Goal: Task Accomplishment & Management: Manage account settings

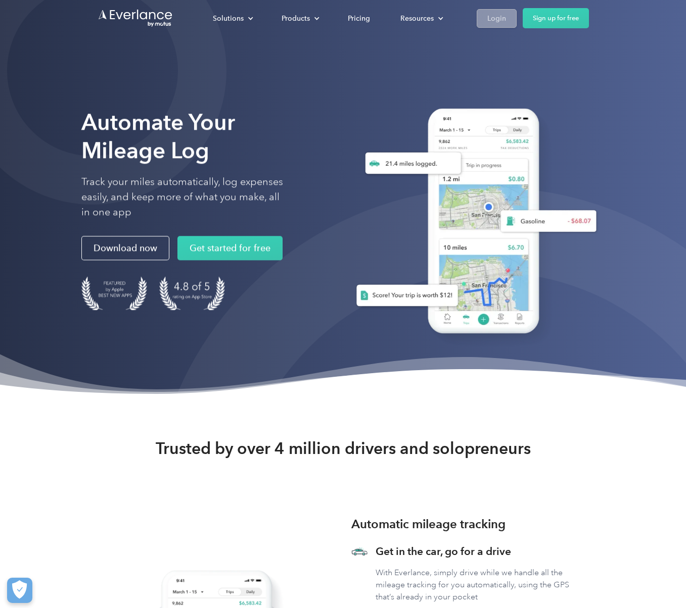
click at [493, 16] on div "Login" at bounding box center [496, 18] width 19 height 13
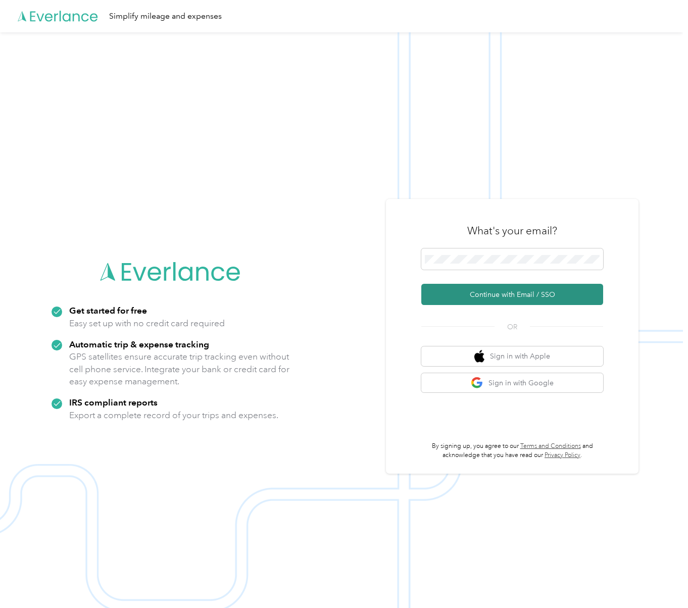
click at [491, 292] on button "Continue with Email / SSO" at bounding box center [512, 294] width 182 height 21
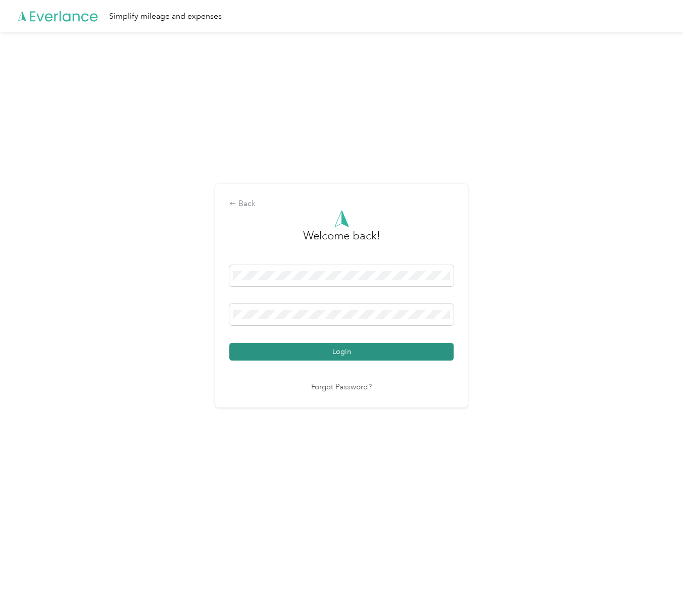
click at [331, 350] on button "Login" at bounding box center [341, 352] width 224 height 18
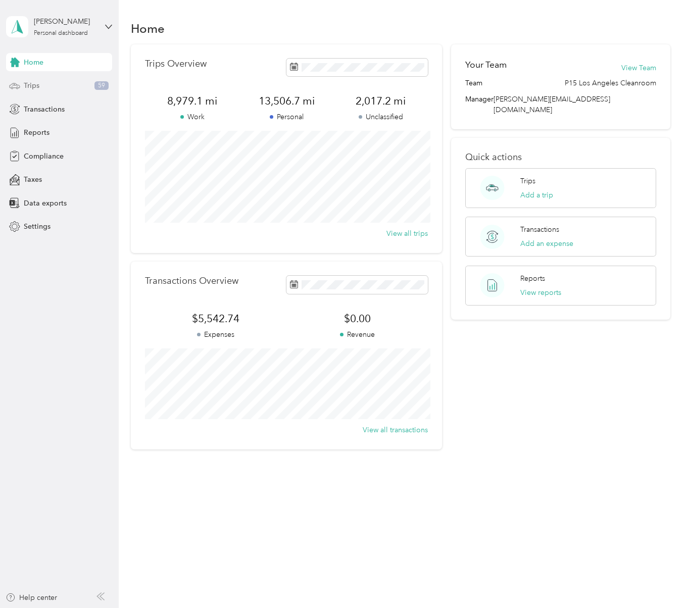
click at [36, 88] on span "Trips" at bounding box center [32, 85] width 16 height 11
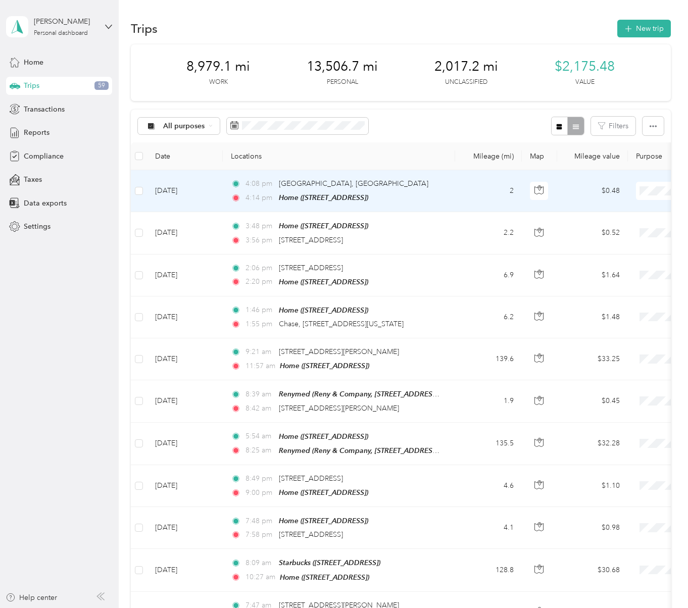
click at [603, 228] on span "Personal" at bounding box center [634, 227] width 93 height 11
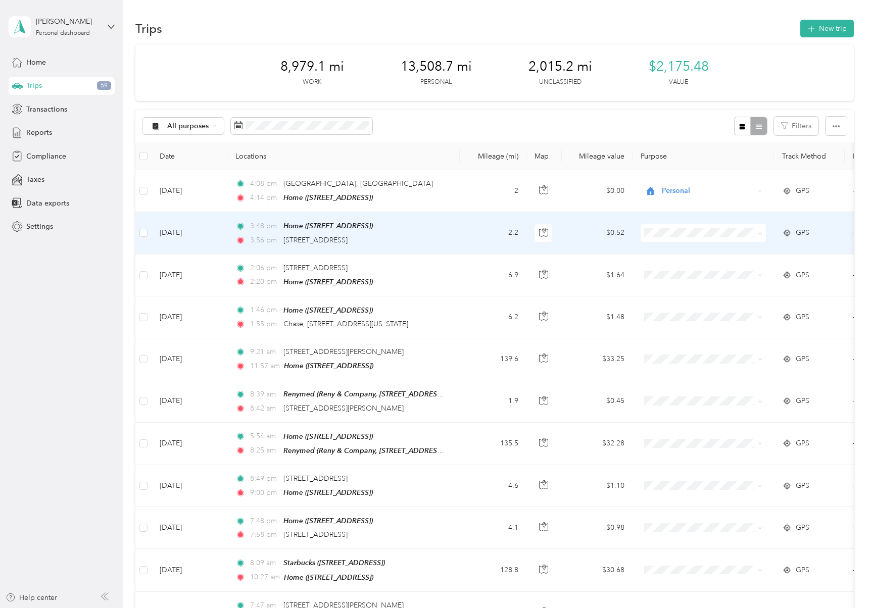
click at [669, 271] on li "Personal" at bounding box center [703, 269] width 125 height 18
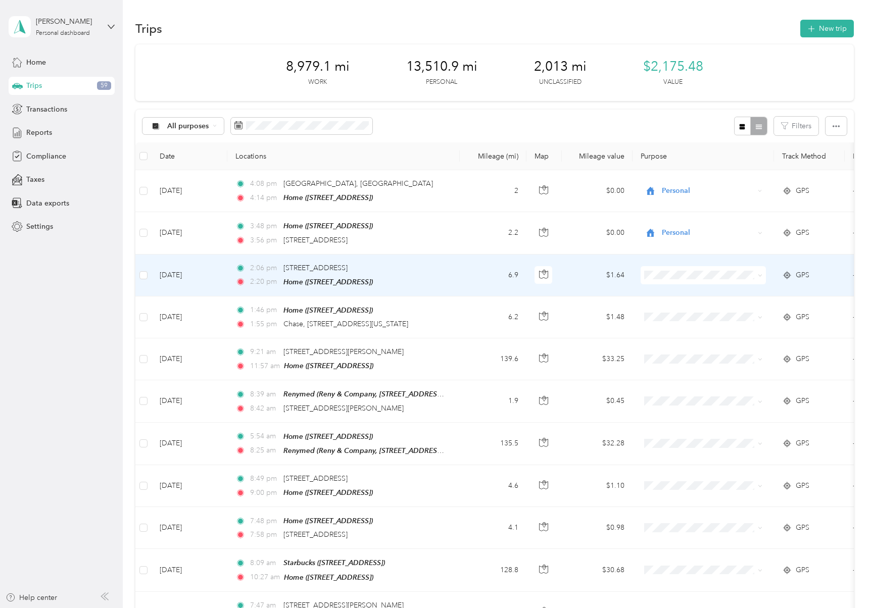
click at [673, 268] on span at bounding box center [703, 275] width 125 height 18
click at [668, 309] on span "Personal" at bounding box center [711, 310] width 93 height 11
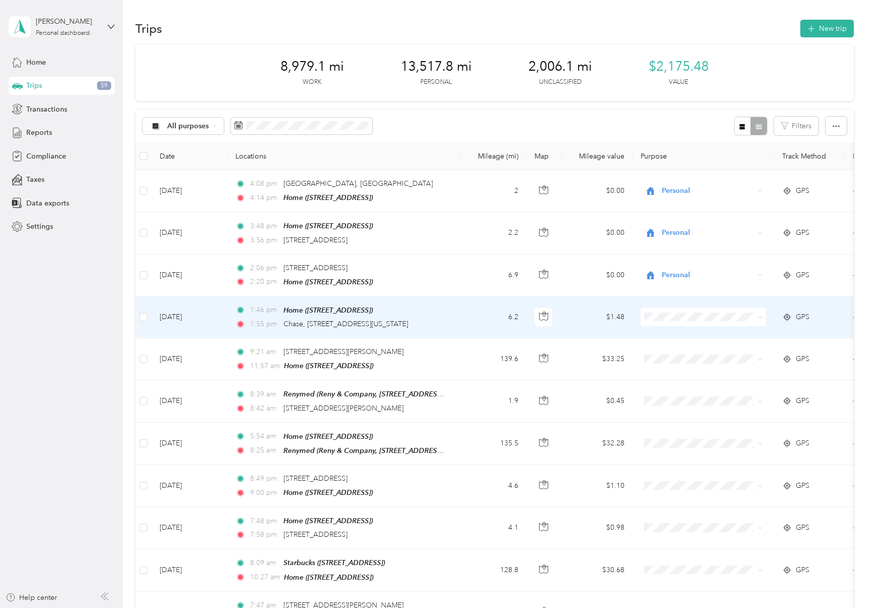
click at [670, 357] on li "Personal" at bounding box center [703, 352] width 125 height 18
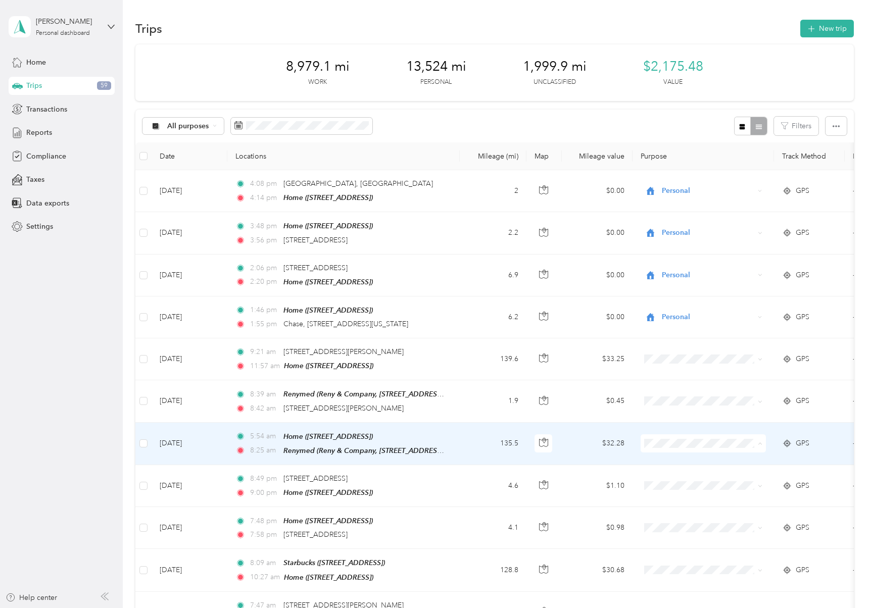
click at [677, 458] on span "Prudential Overall Supply" at bounding box center [711, 459] width 93 height 11
click at [485, 433] on td "135.5" at bounding box center [493, 444] width 67 height 42
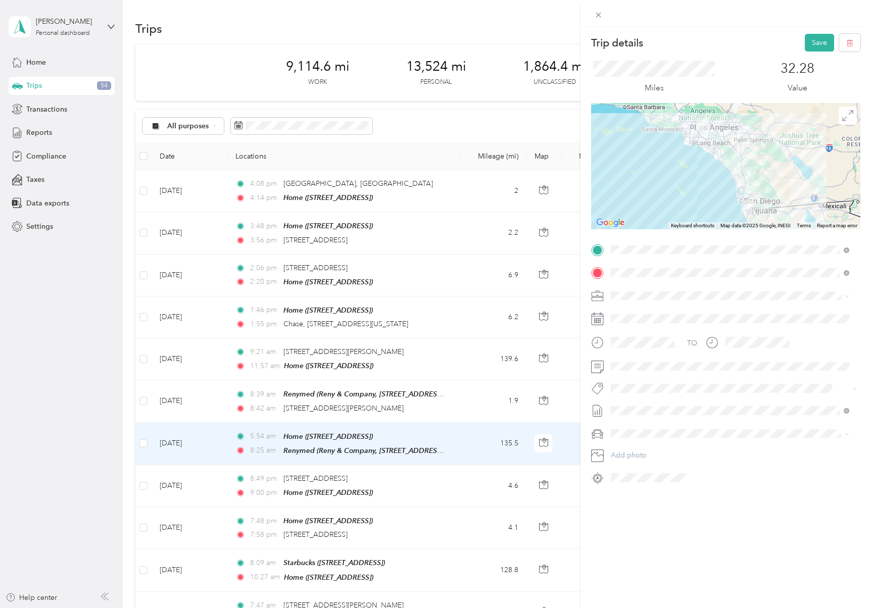
click at [688, 534] on div "Trip details Save This trip cannot be edited because it is either under review,…" at bounding box center [726, 331] width 291 height 608
click at [688, 44] on button "Save" at bounding box center [819, 43] width 29 height 18
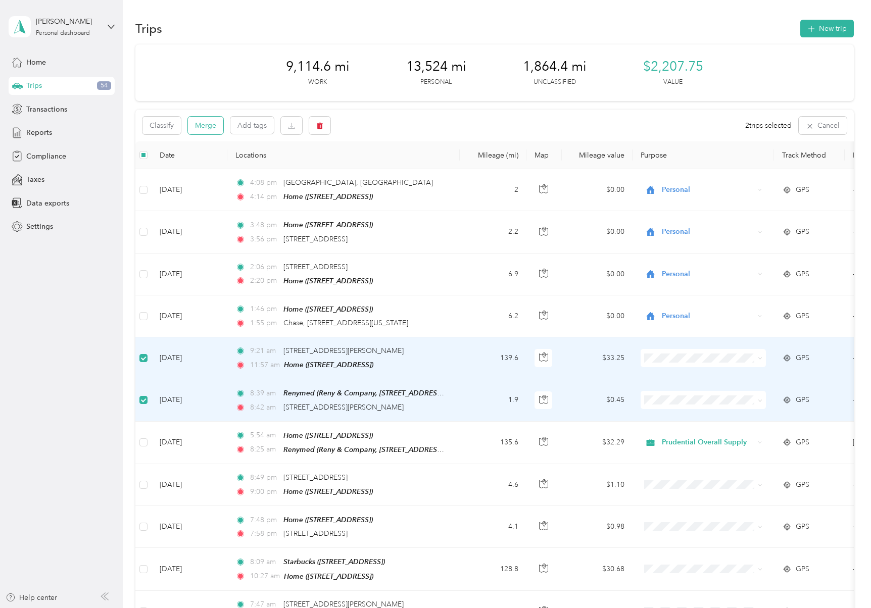
click at [205, 128] on button "Merge" at bounding box center [205, 126] width 35 height 18
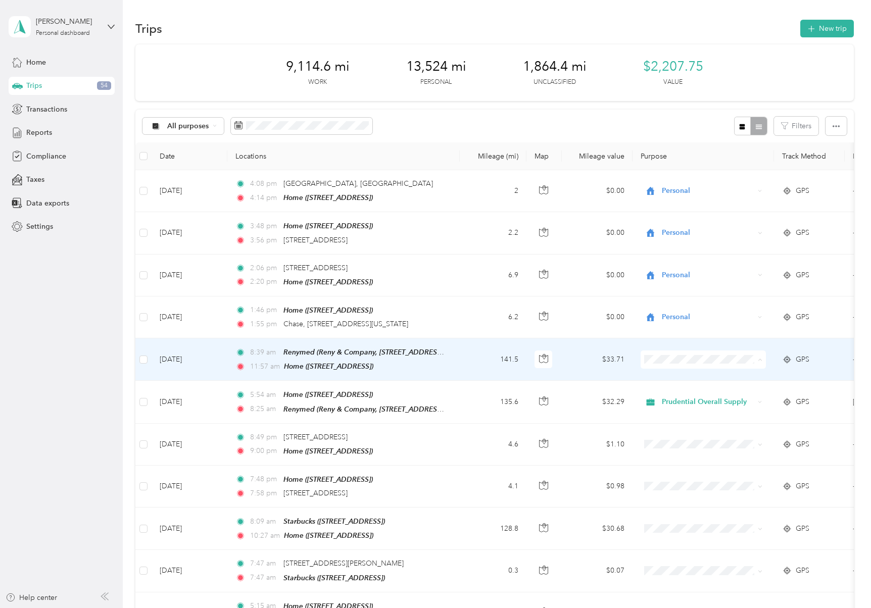
click at [674, 376] on span "Prudential Overall Supply" at bounding box center [711, 376] width 93 height 11
click at [477, 357] on td "141.5" at bounding box center [493, 360] width 67 height 42
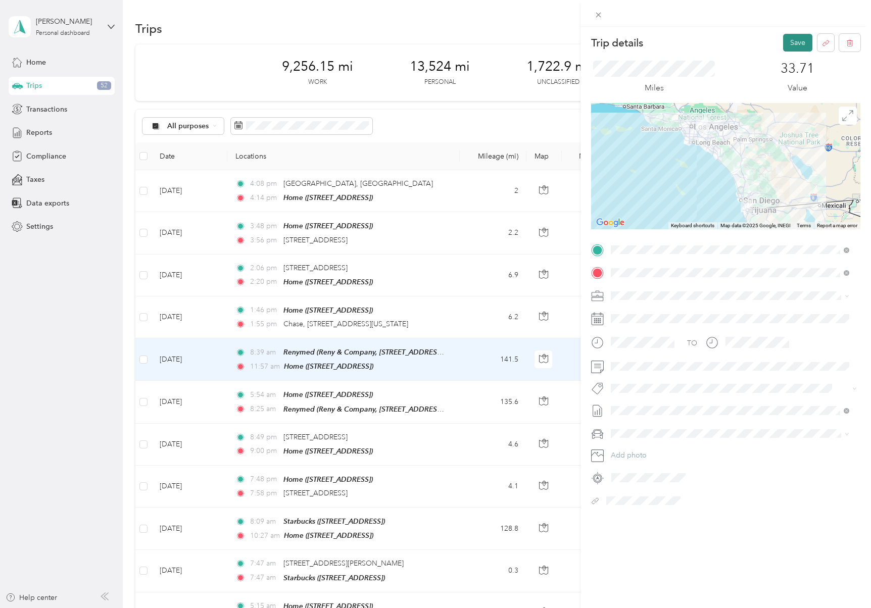
click at [688, 43] on button "Save" at bounding box center [797, 43] width 29 height 18
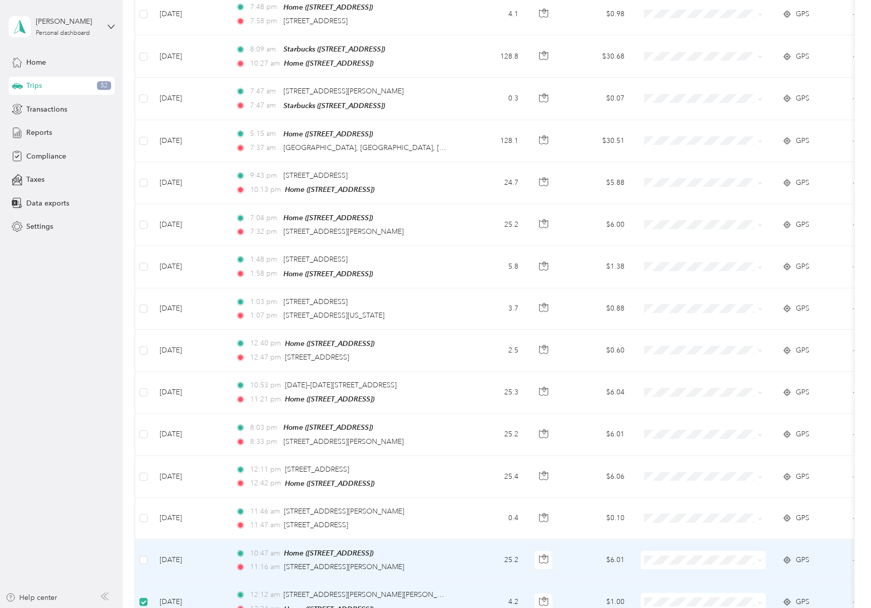
scroll to position [470, 0]
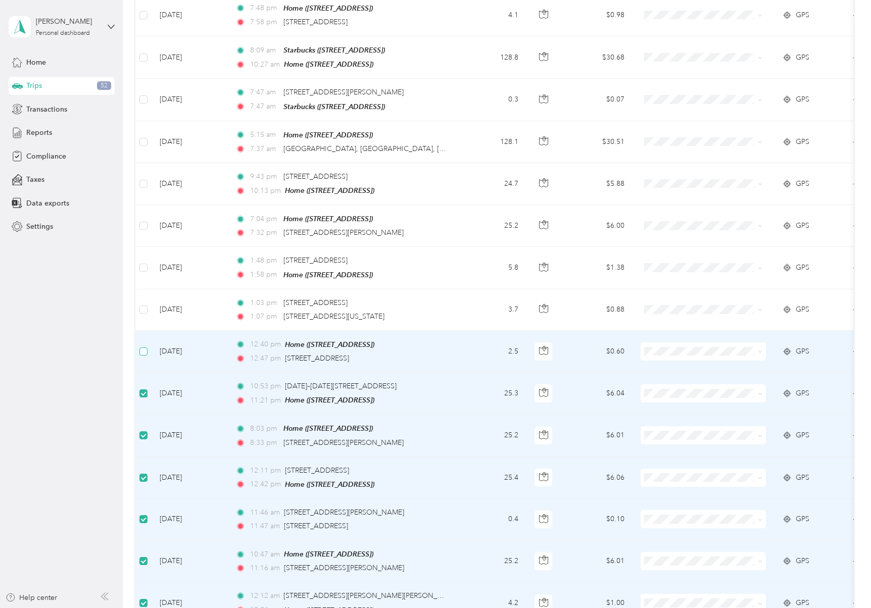
click at [145, 348] on label at bounding box center [143, 351] width 8 height 11
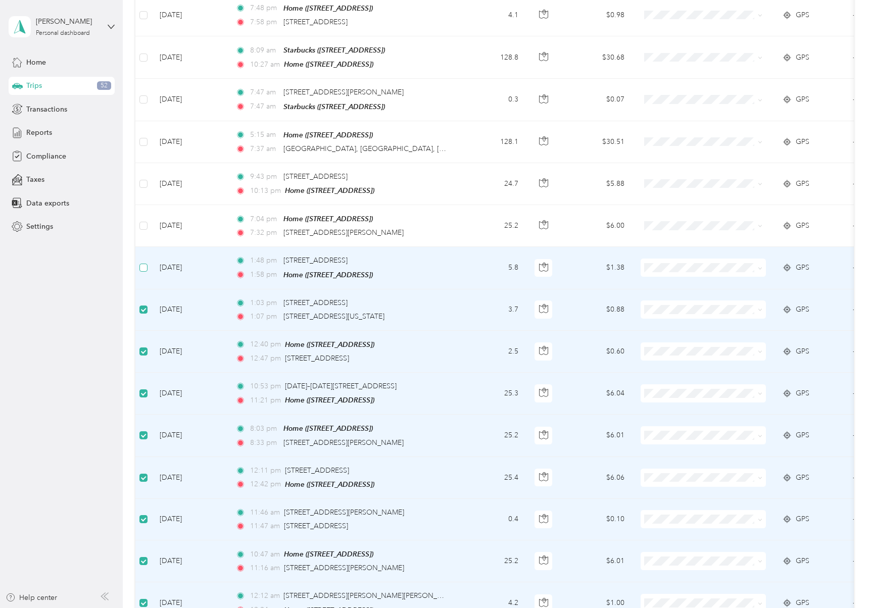
click at [141, 264] on label at bounding box center [143, 267] width 8 height 11
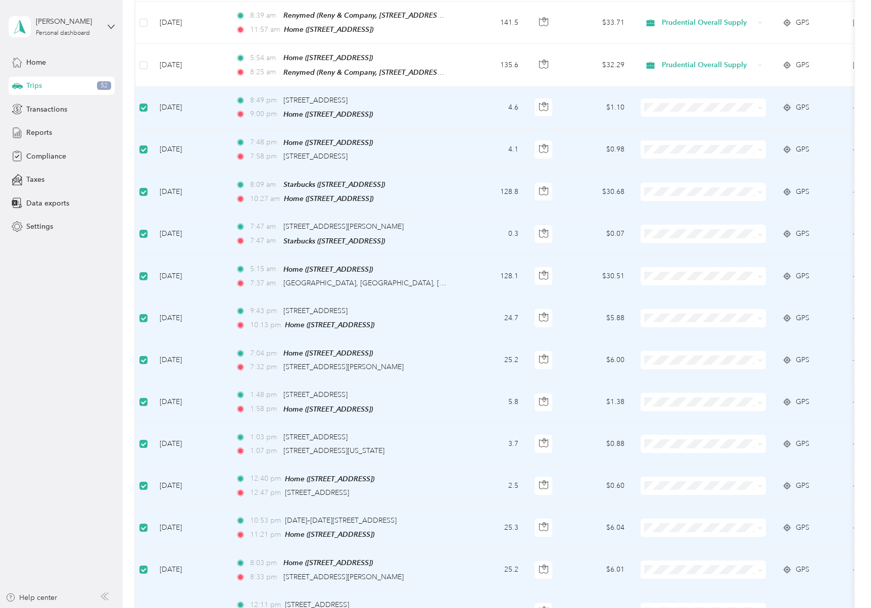
scroll to position [0, 0]
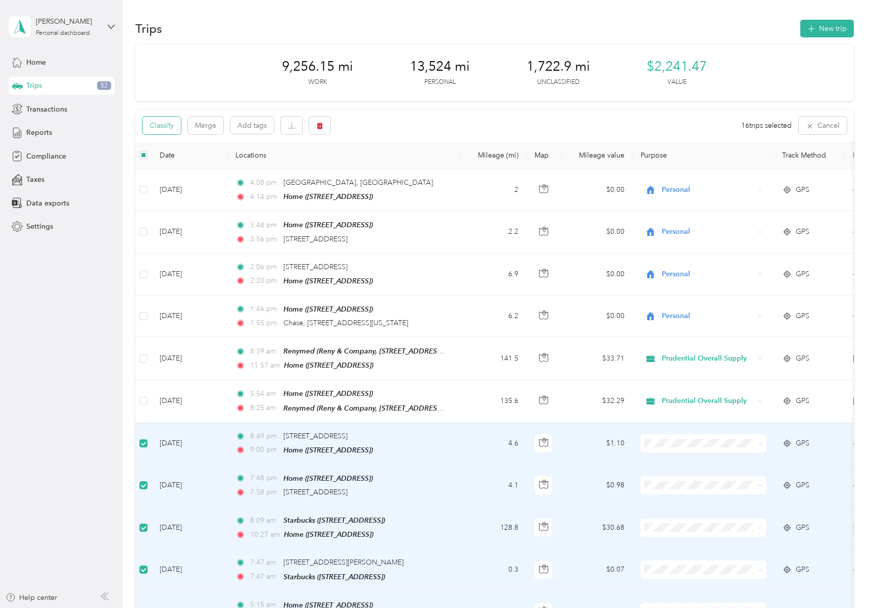
click at [161, 122] on button "Classify" at bounding box center [161, 126] width 38 height 18
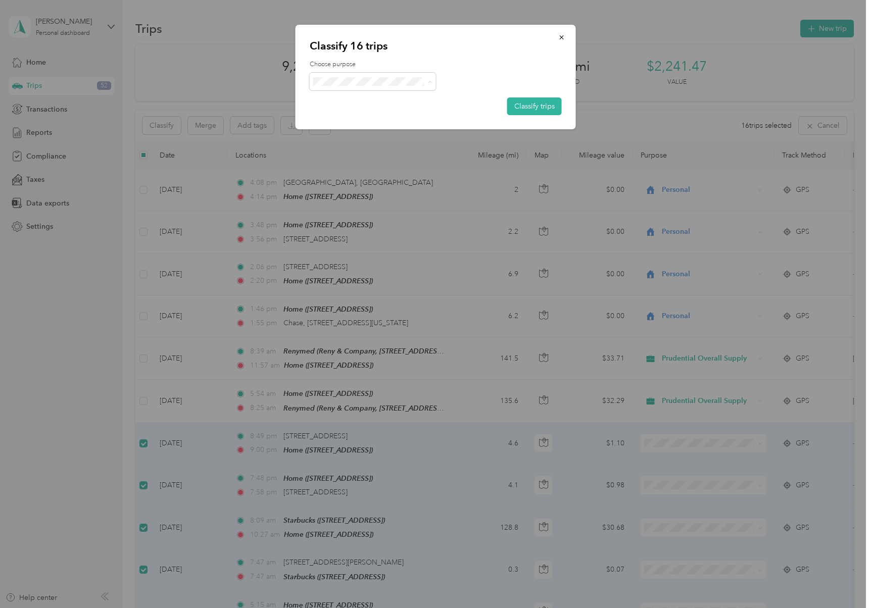
click at [366, 119] on span "Personal" at bounding box center [382, 118] width 94 height 11
click at [548, 102] on button "Classify trips" at bounding box center [534, 107] width 55 height 18
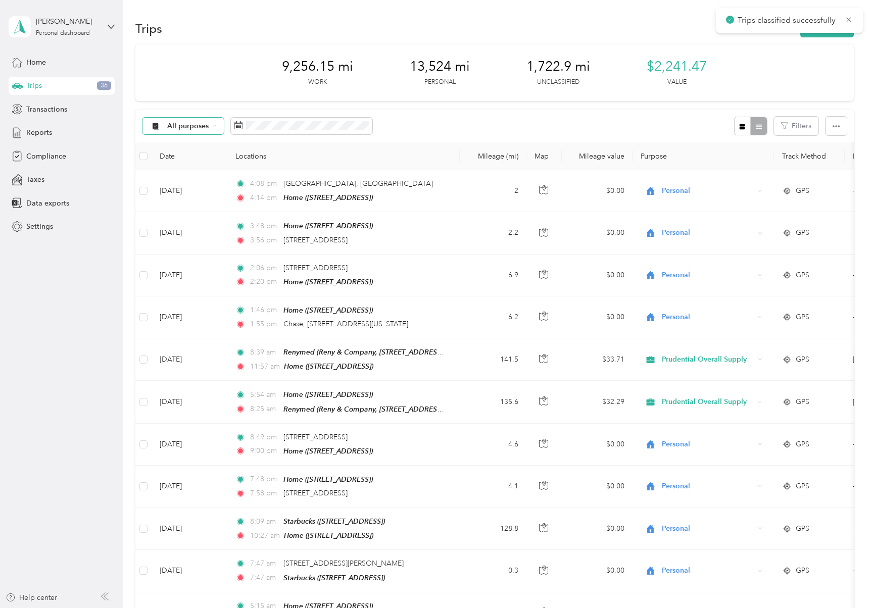
click at [194, 127] on span "All purposes" at bounding box center [188, 126] width 42 height 7
click at [202, 161] on span "Unclassified" at bounding box center [209, 162] width 85 height 11
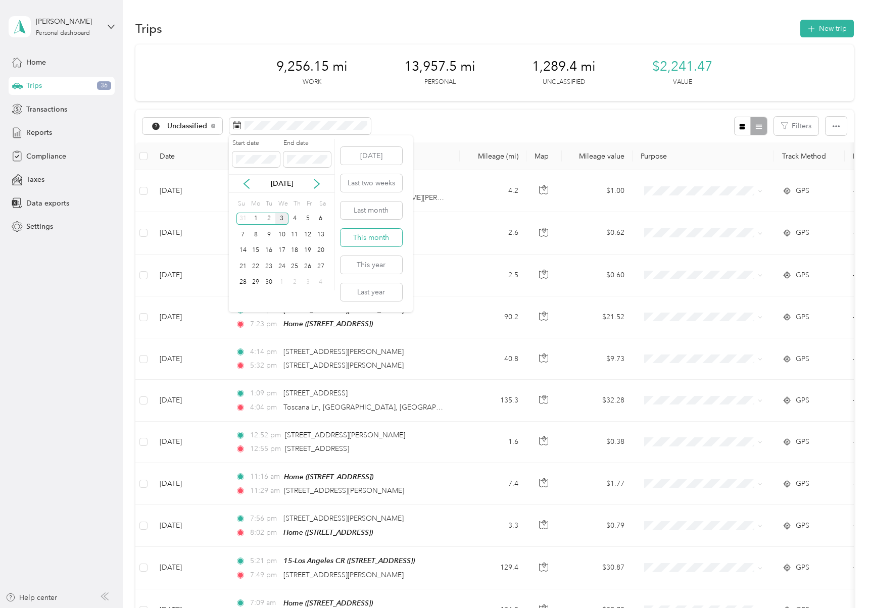
click at [372, 236] on button "This month" at bounding box center [372, 238] width 62 height 18
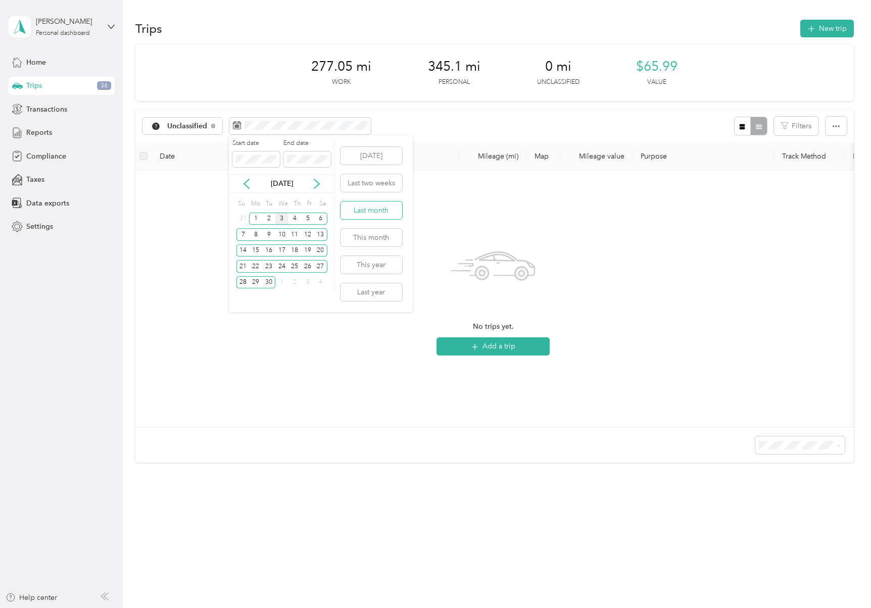
click at [375, 207] on button "Last month" at bounding box center [372, 211] width 62 height 18
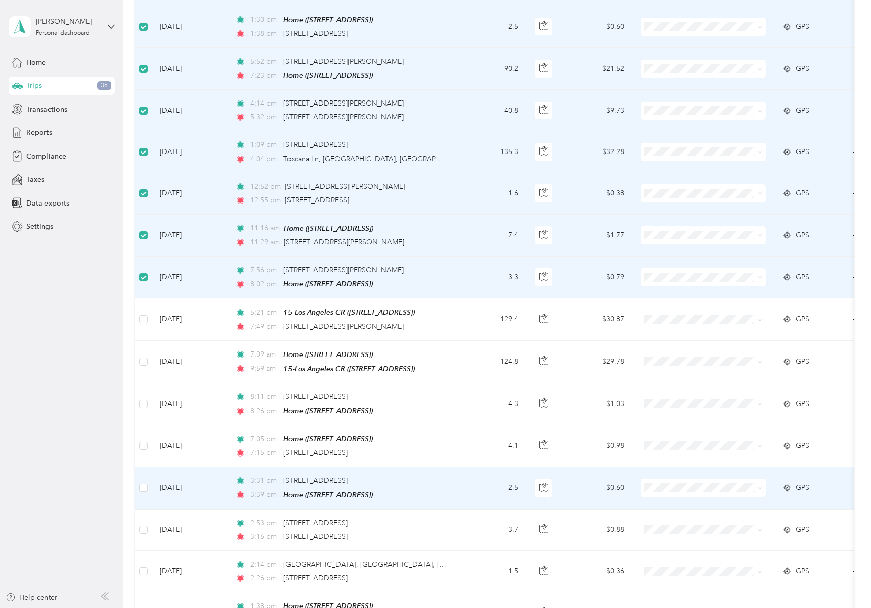
scroll to position [269, 0]
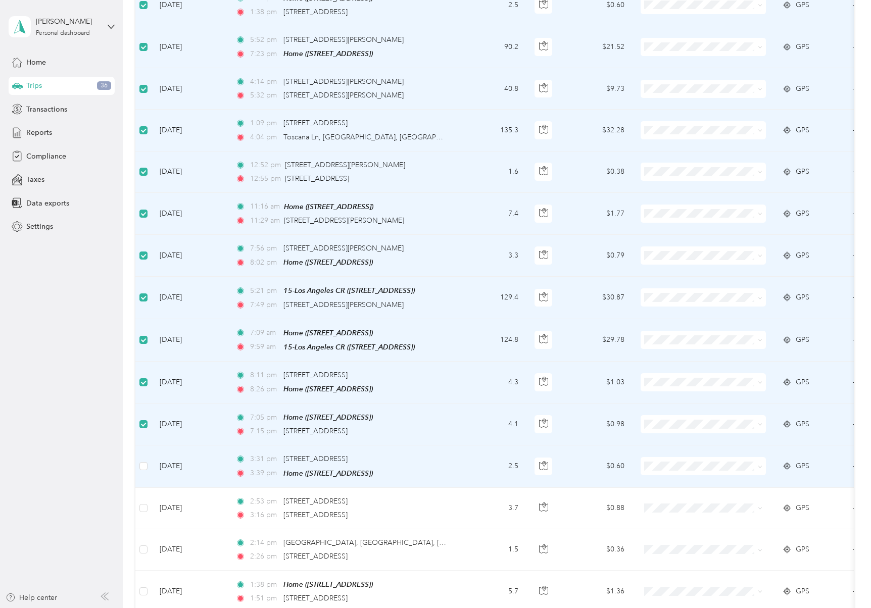
click at [143, 453] on td at bounding box center [143, 467] width 16 height 42
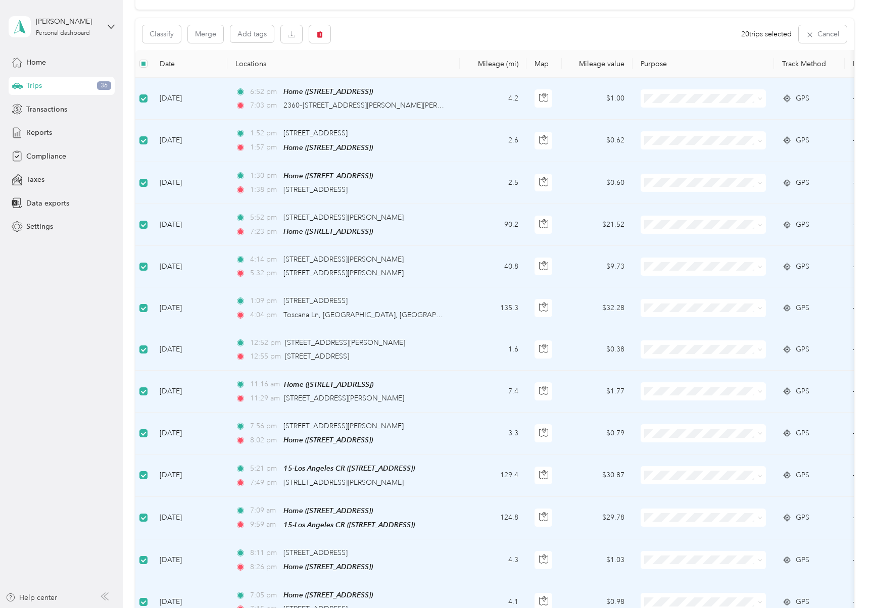
scroll to position [0, 0]
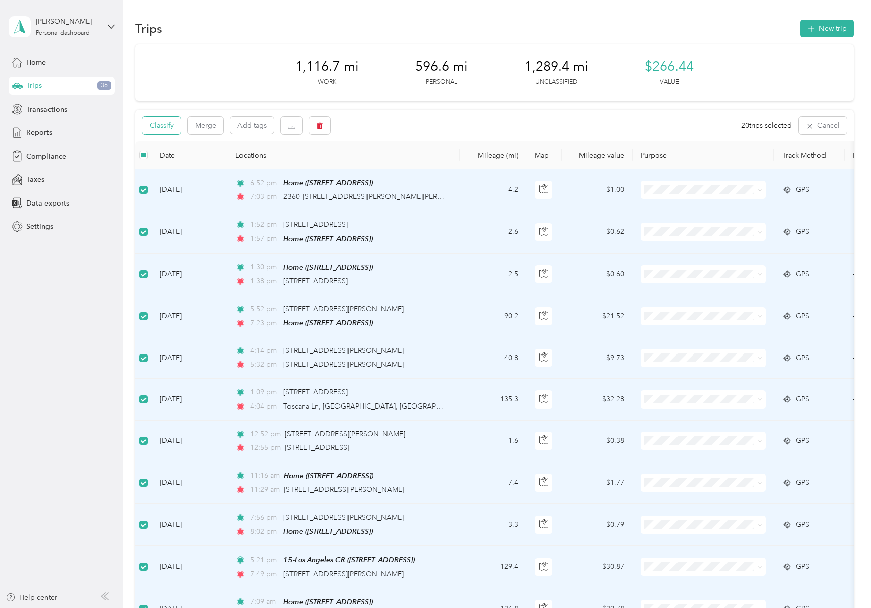
click at [155, 120] on button "Classify" at bounding box center [161, 126] width 38 height 18
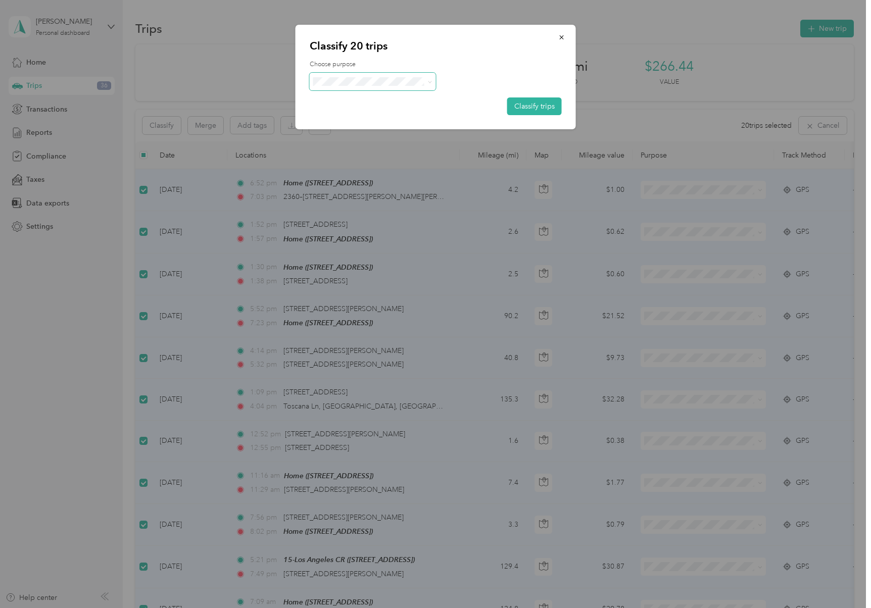
click at [360, 76] on span at bounding box center [373, 82] width 126 height 18
click at [383, 118] on span "Personal" at bounding box center [376, 118] width 83 height 11
click at [535, 101] on button "Classify trips" at bounding box center [534, 107] width 55 height 18
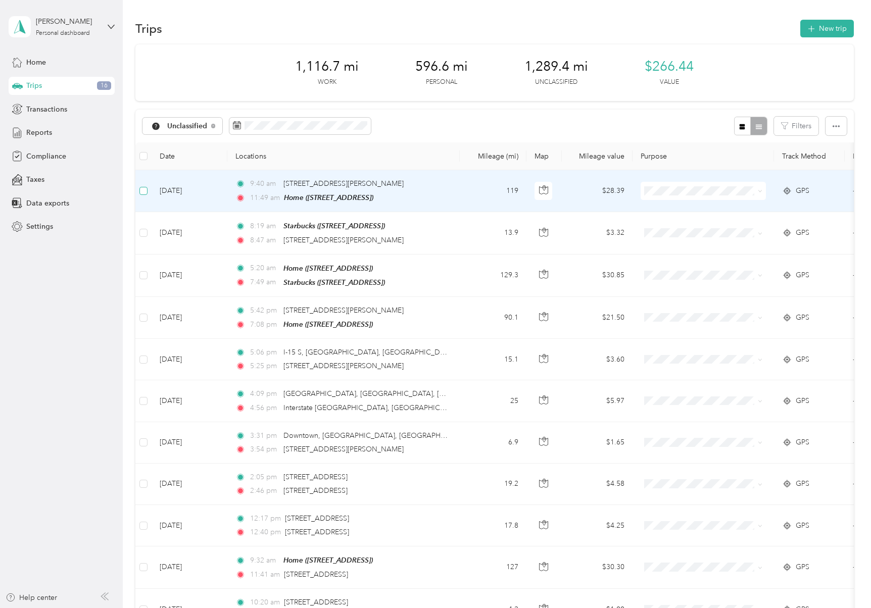
click at [146, 195] on label at bounding box center [143, 190] width 8 height 11
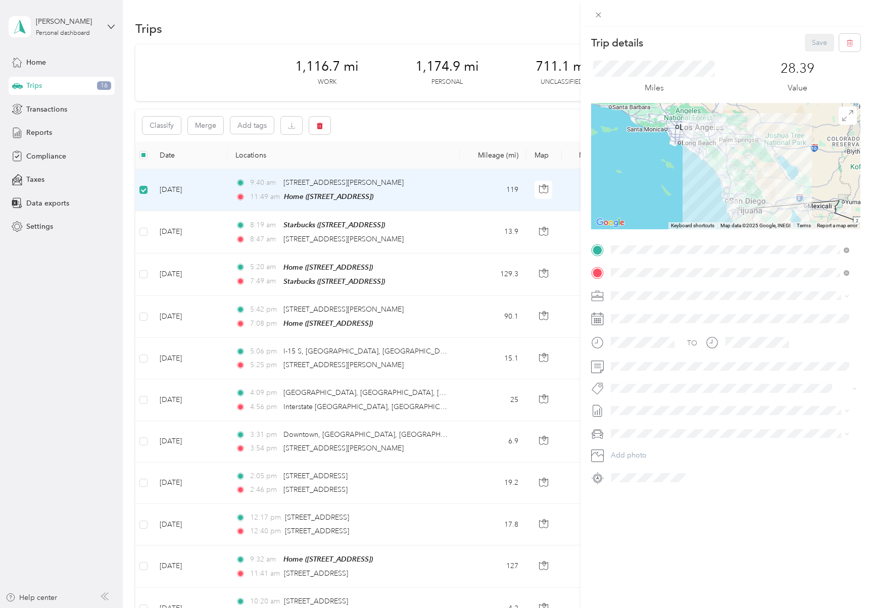
click at [141, 232] on div "Trip details Save This trip cannot be edited because it is either under review,…" at bounding box center [435, 304] width 871 height 608
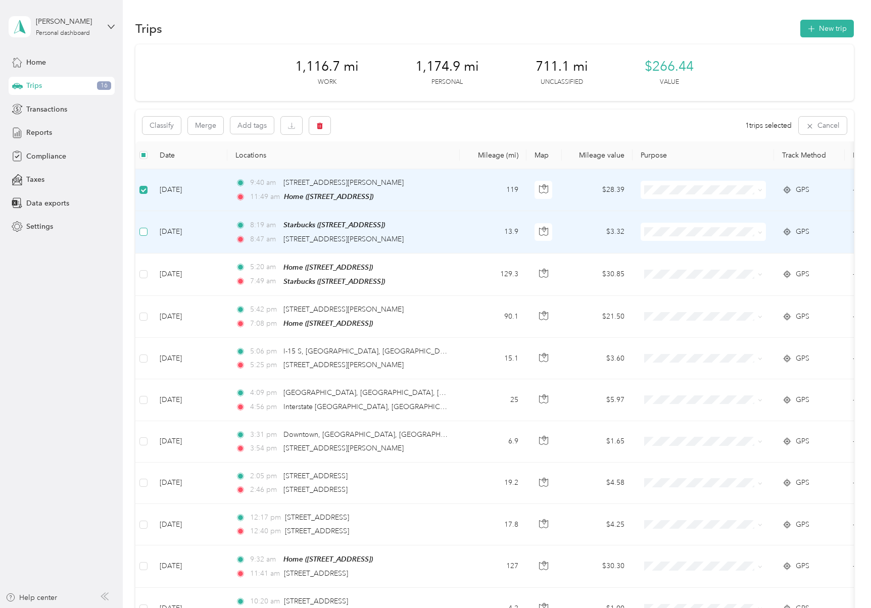
click at [142, 235] on label at bounding box center [143, 231] width 8 height 11
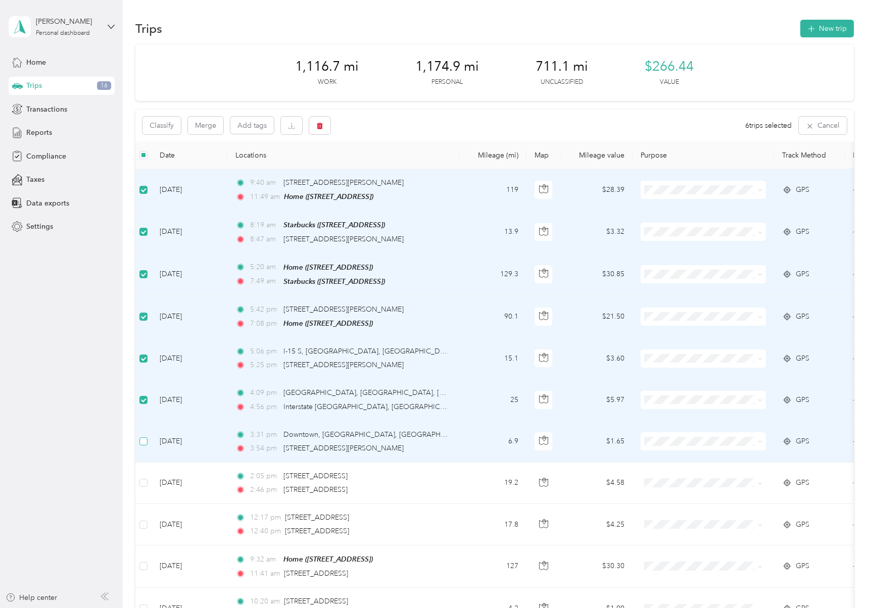
click at [144, 444] on label at bounding box center [143, 441] width 8 height 11
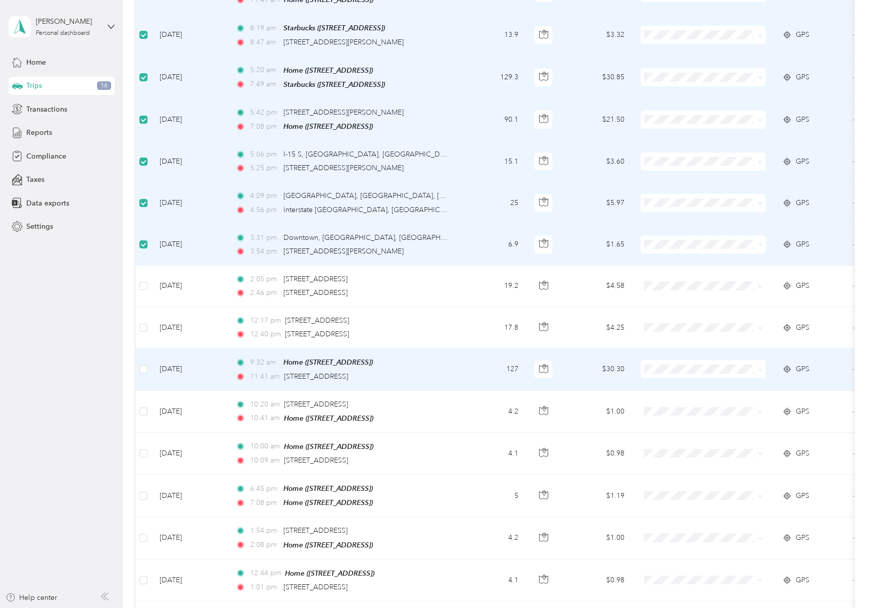
scroll to position [202, 0]
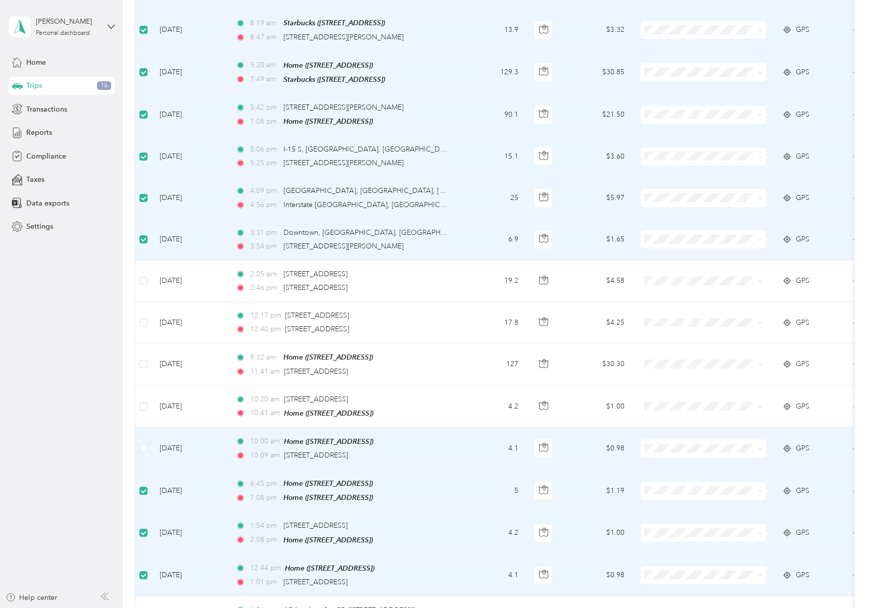
click at [138, 444] on td at bounding box center [143, 449] width 16 height 42
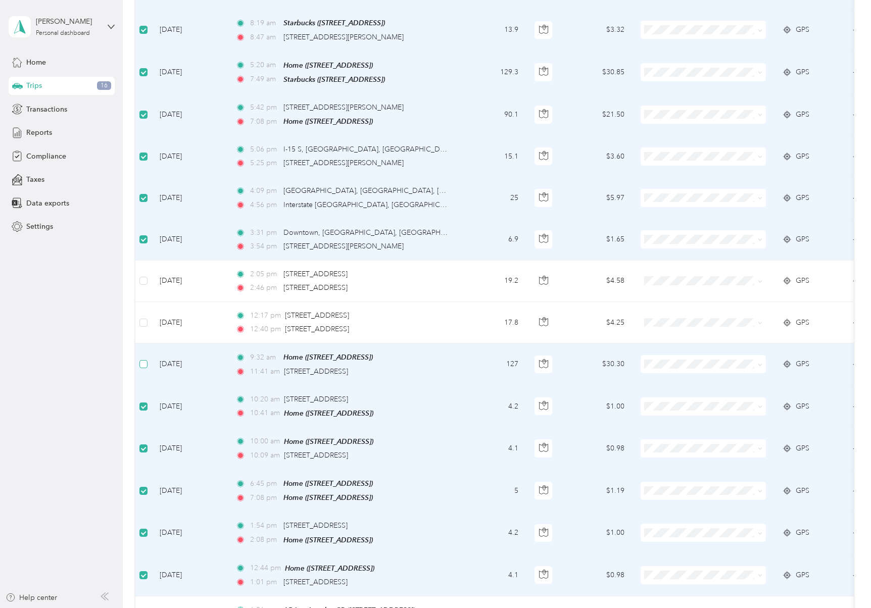
click at [141, 359] on label at bounding box center [143, 364] width 8 height 11
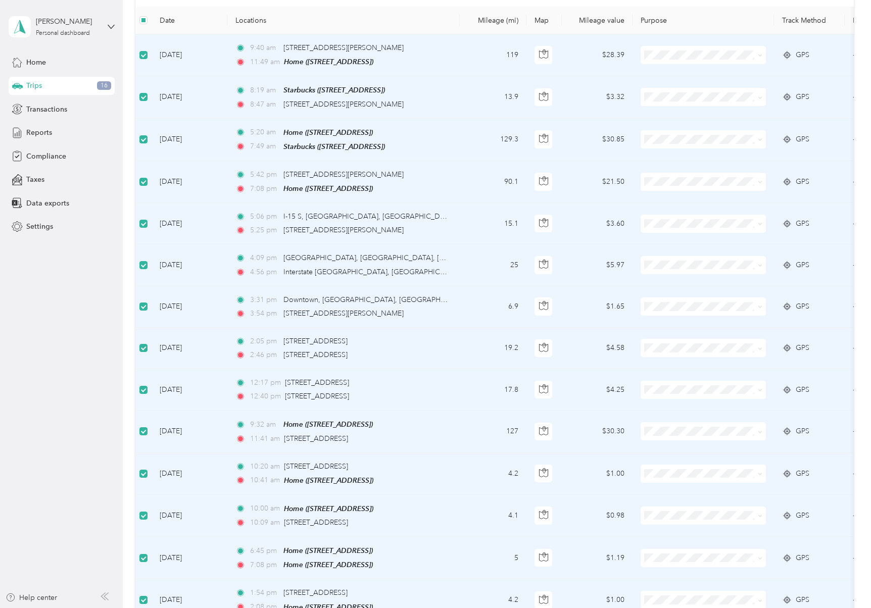
scroll to position [67, 0]
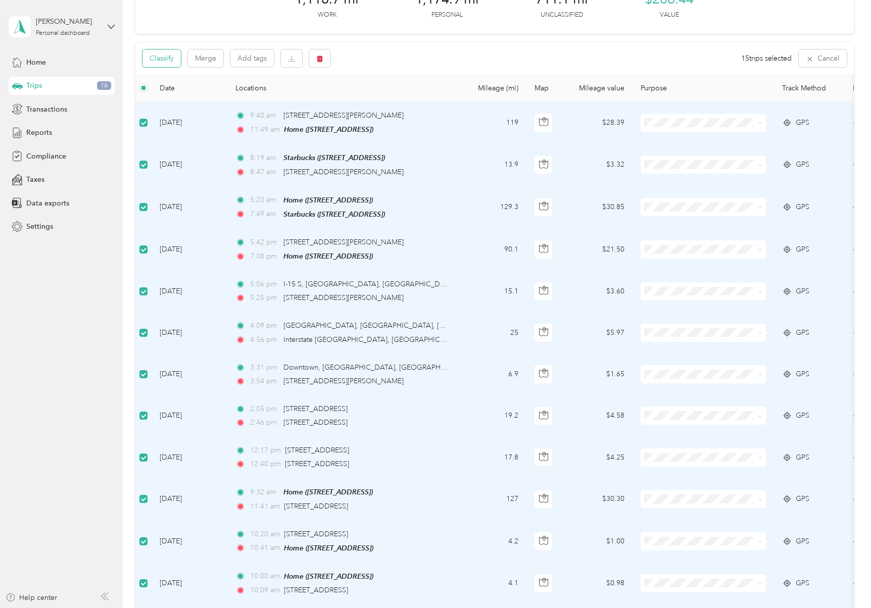
click at [165, 61] on button "Classify" at bounding box center [161, 59] width 38 height 18
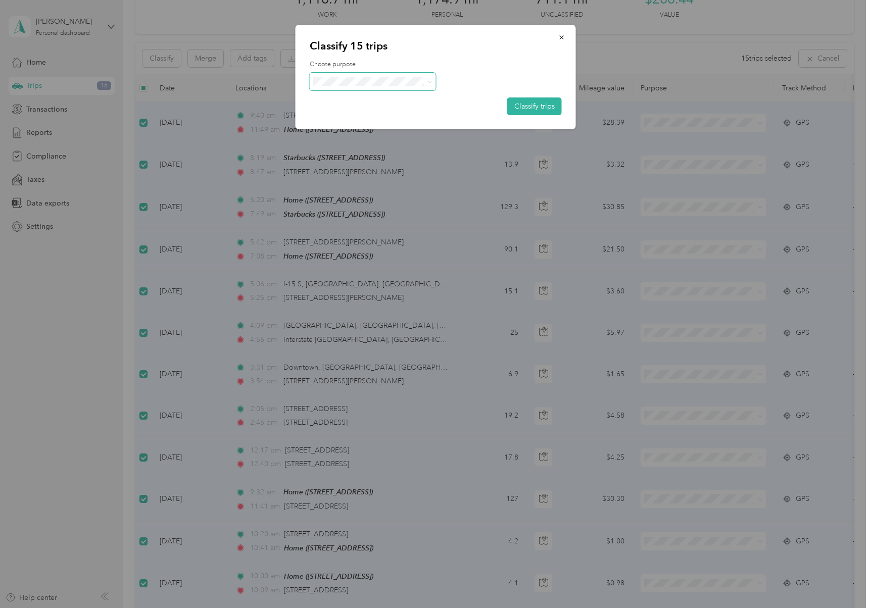
click at [346, 76] on span at bounding box center [373, 82] width 126 height 18
click at [349, 120] on li "Personal" at bounding box center [373, 118] width 126 height 18
click at [528, 107] on button "Classify trips" at bounding box center [534, 107] width 55 height 18
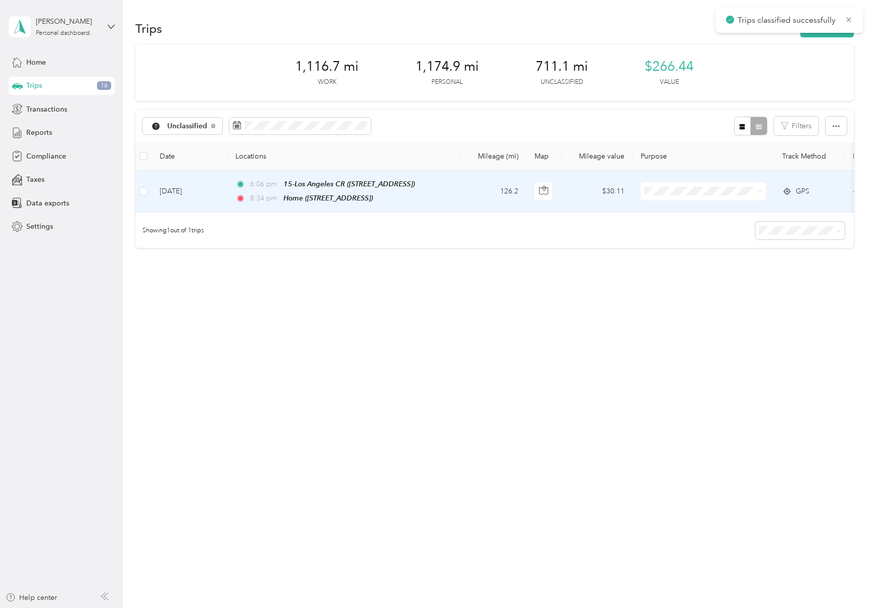
scroll to position [0, 0]
click at [680, 230] on li "Personal" at bounding box center [703, 224] width 125 height 18
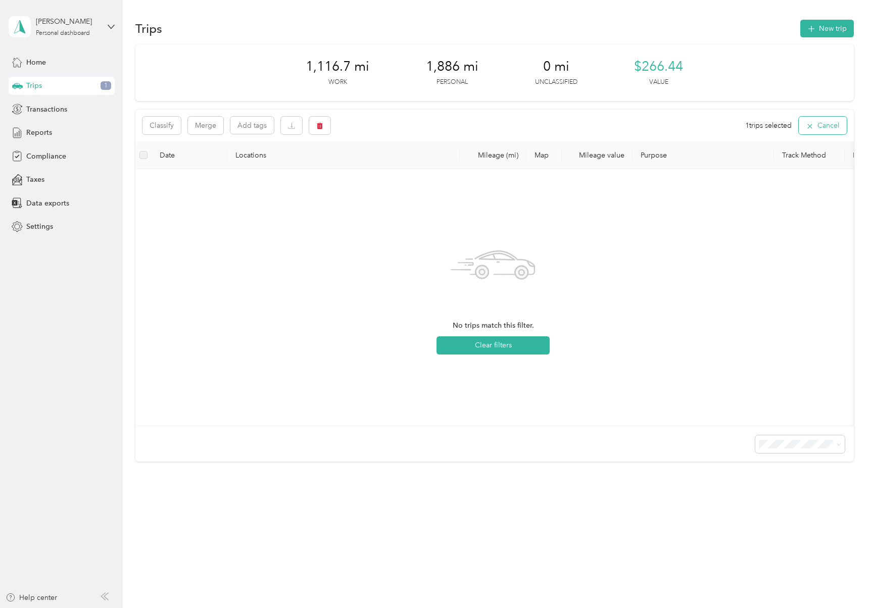
click at [688, 129] on icon "button" at bounding box center [810, 126] width 8 height 8
click at [688, 125] on button "Filters" at bounding box center [796, 126] width 44 height 19
click at [639, 228] on div "No trips match this filter. Clear filters" at bounding box center [494, 298] width 700 height 241
click at [491, 352] on button "Clear filters" at bounding box center [493, 347] width 113 height 18
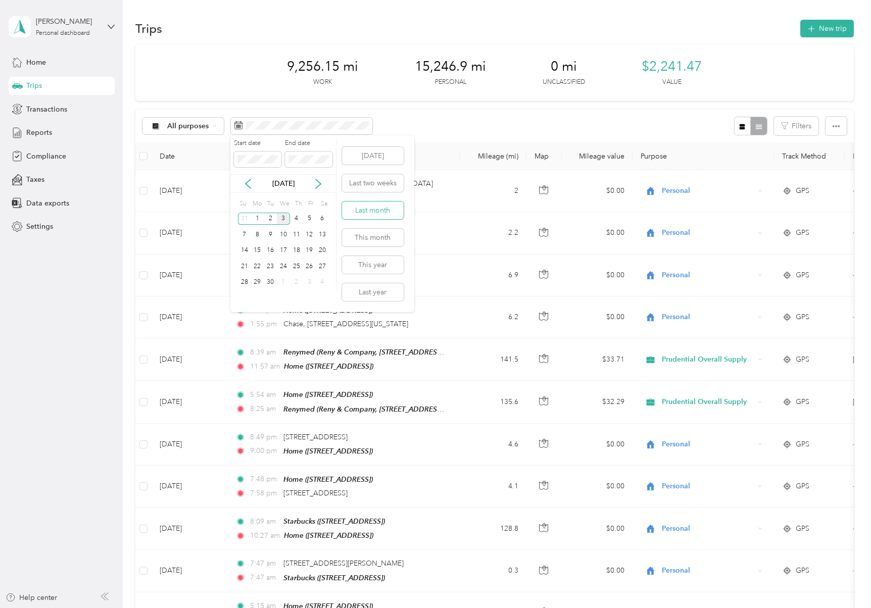
click at [381, 209] on button "Last month" at bounding box center [373, 211] width 62 height 18
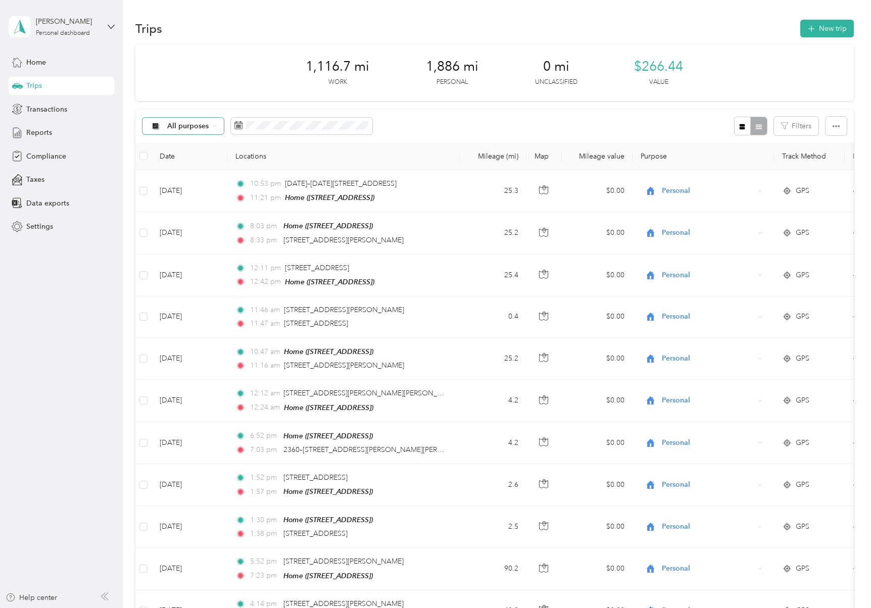
click at [193, 129] on span "All purposes" at bounding box center [188, 126] width 42 height 7
click at [206, 179] on span "Prudential Overall Supply" at bounding box center [209, 179] width 85 height 11
